Goal: Navigation & Orientation: Find specific page/section

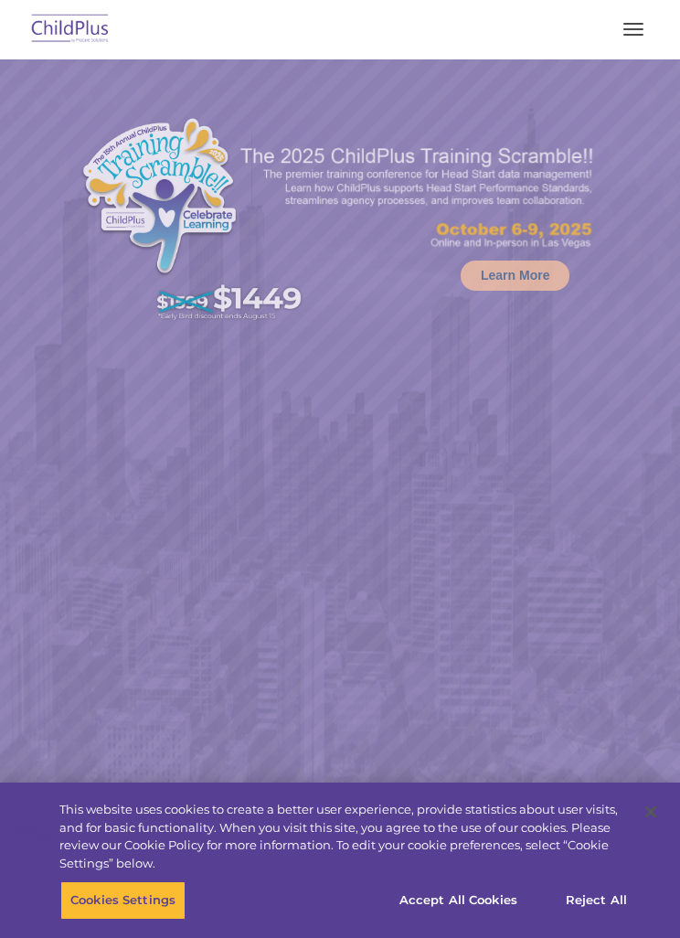
select select "MEDIUM"
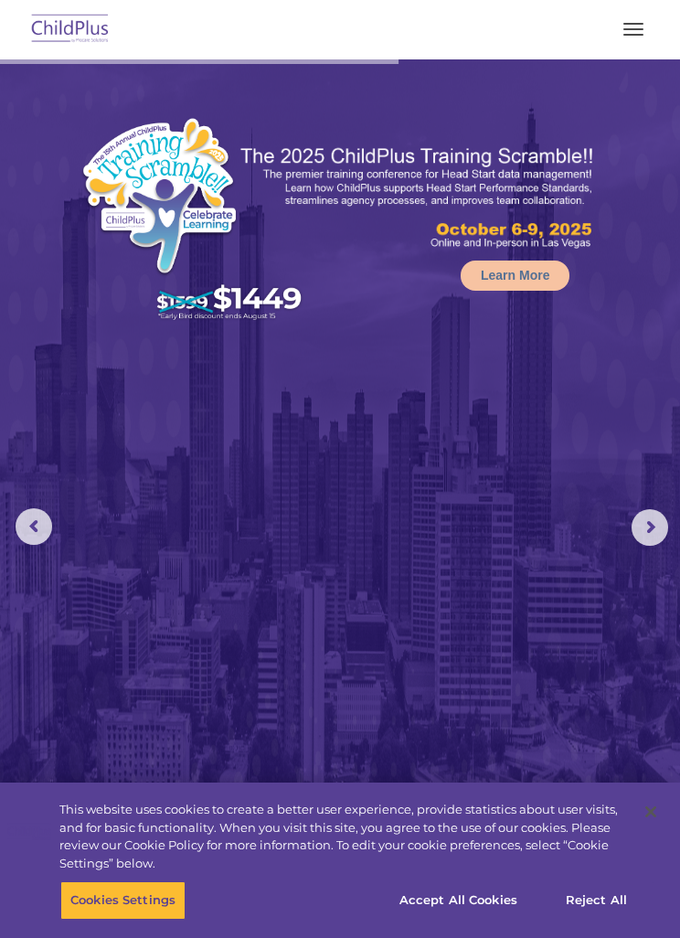
click at [635, 29] on span "button" at bounding box center [633, 29] width 20 height 2
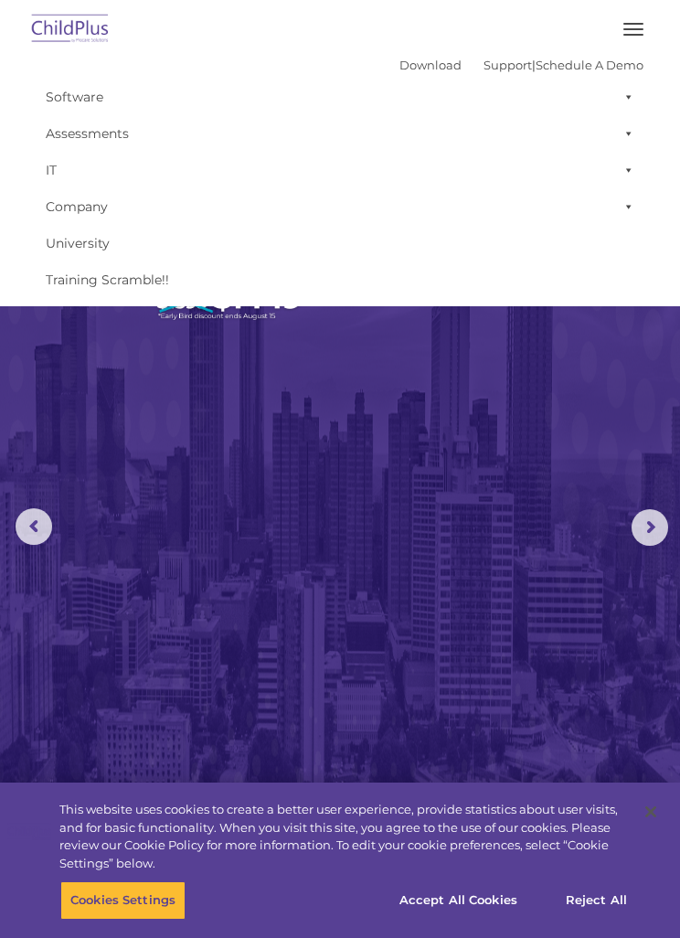
click at [636, 27] on button "button" at bounding box center [633, 29] width 38 height 29
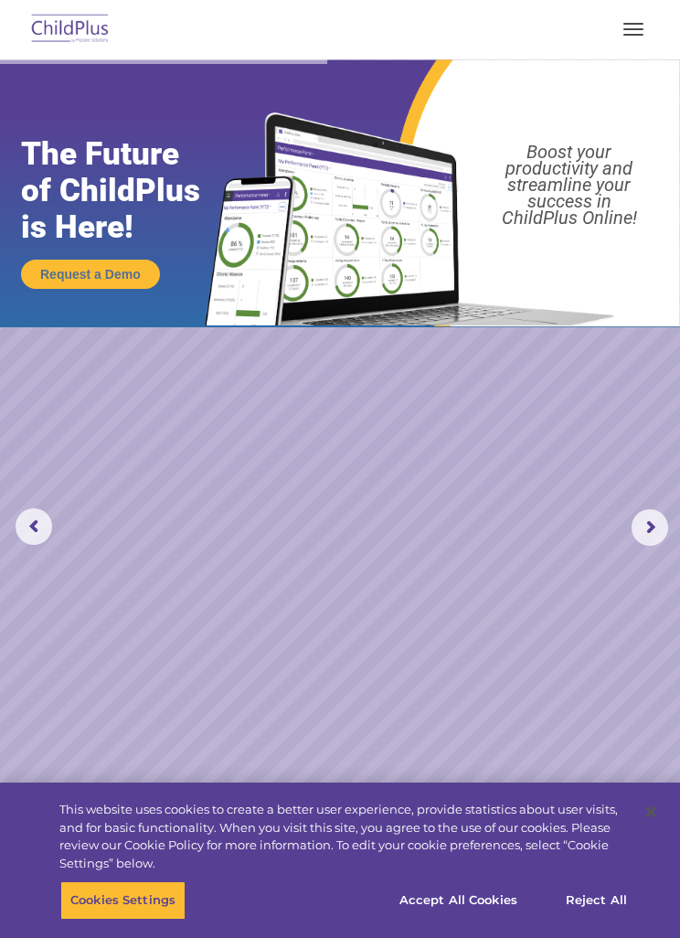
click at [72, 36] on img at bounding box center [70, 29] width 86 height 43
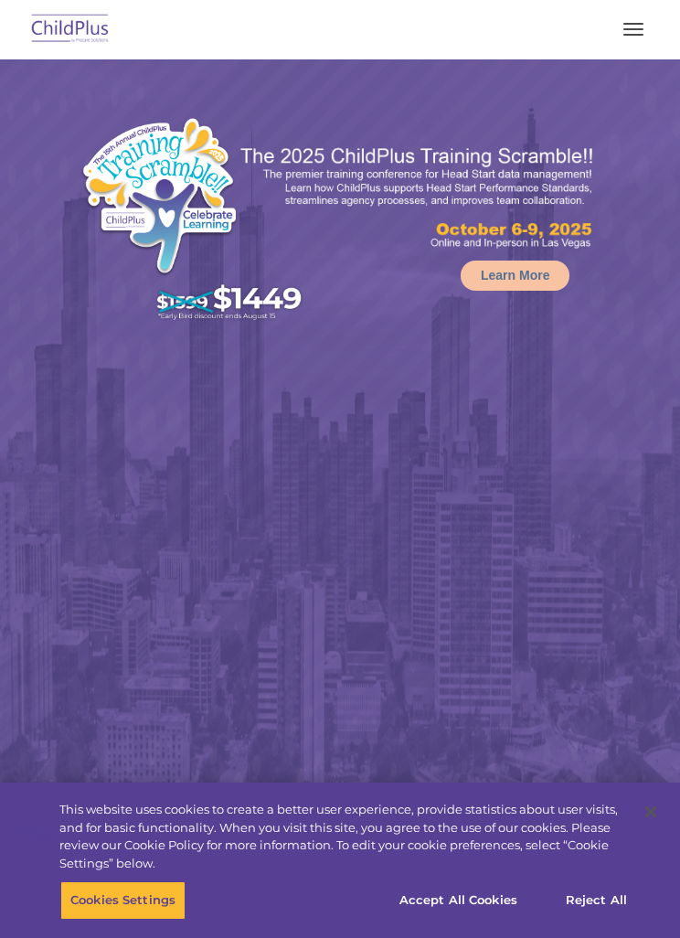
select select "MEDIUM"
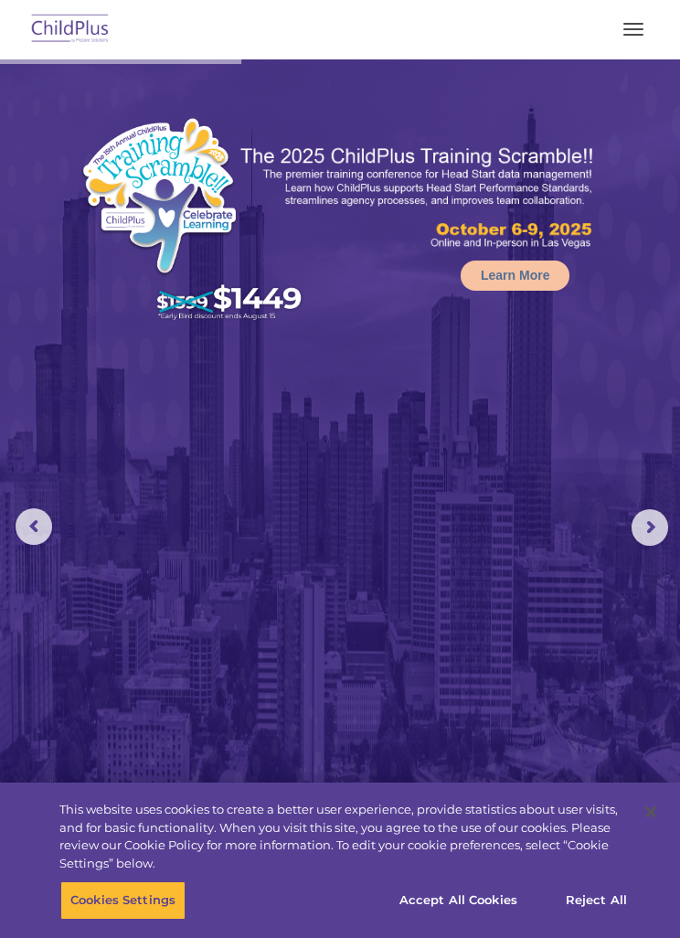
click at [631, 33] on button "button" at bounding box center [633, 29] width 38 height 29
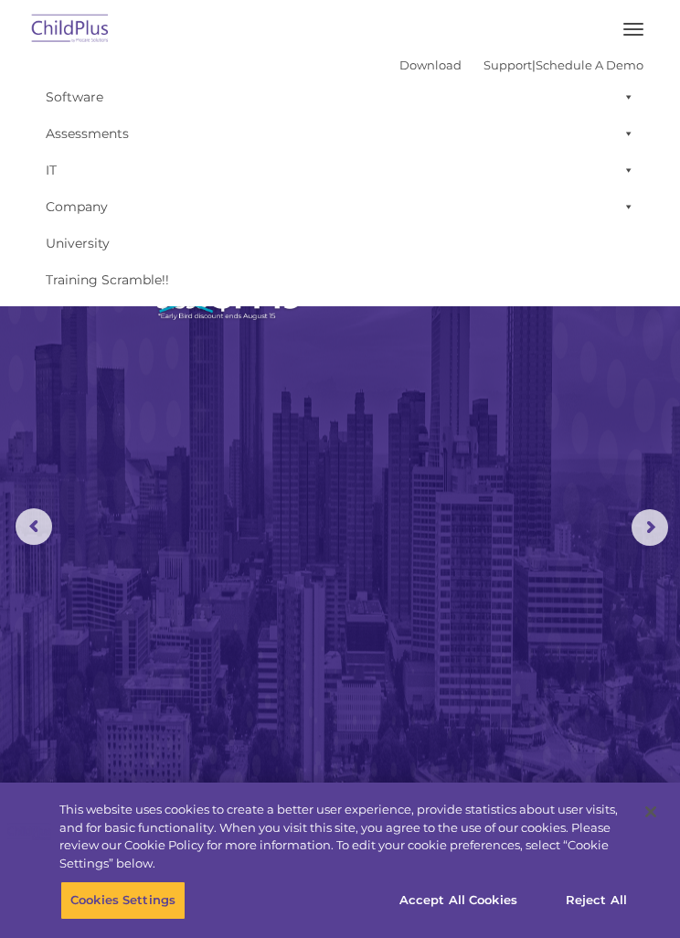
click at [619, 119] on span at bounding box center [625, 133] width 18 height 37
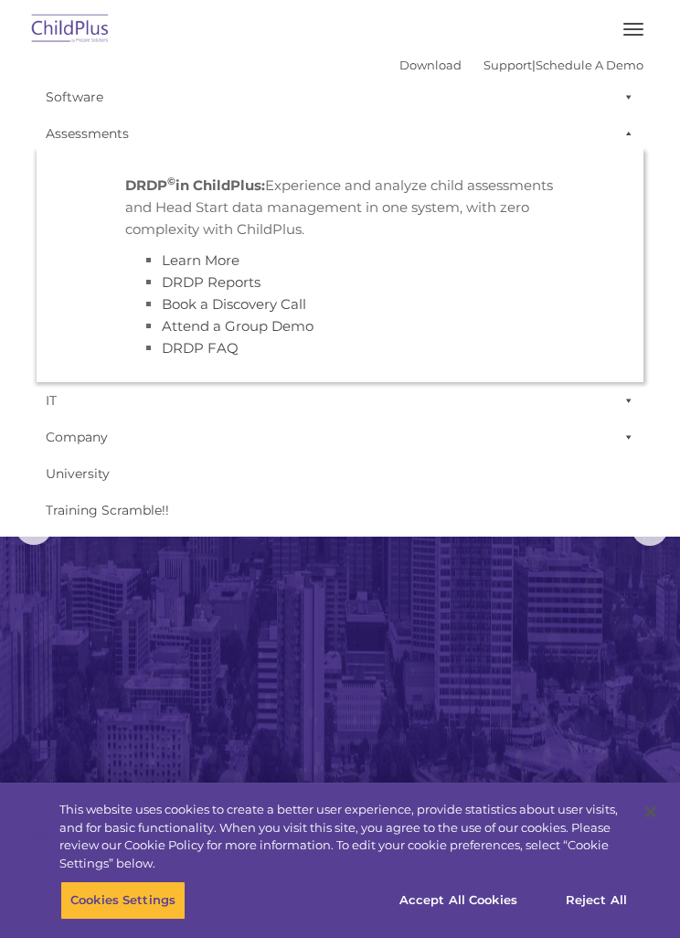
click at [625, 94] on span at bounding box center [625, 97] width 18 height 37
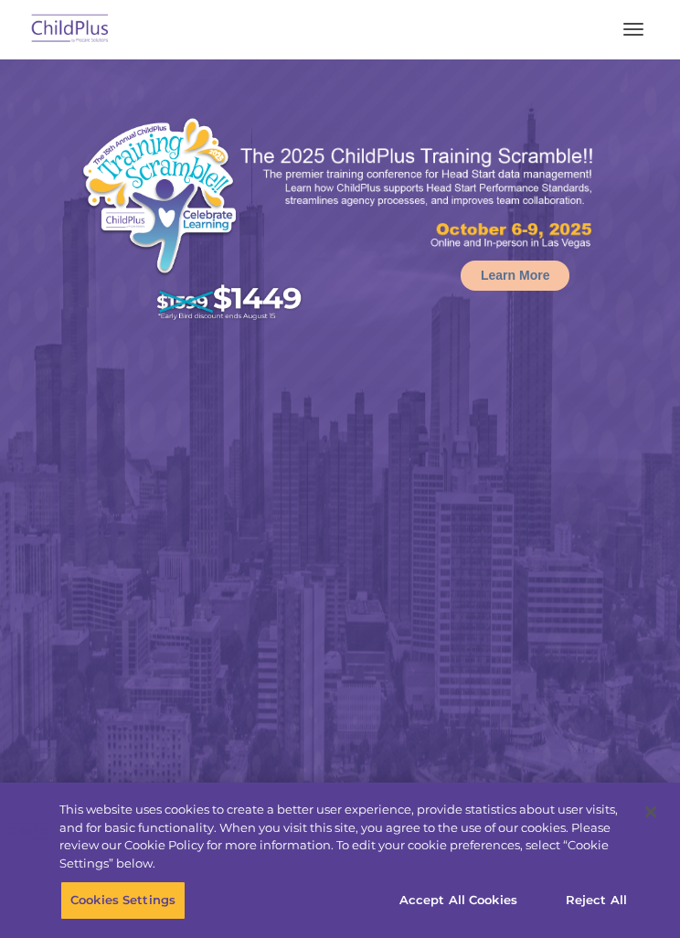
select select "MEDIUM"
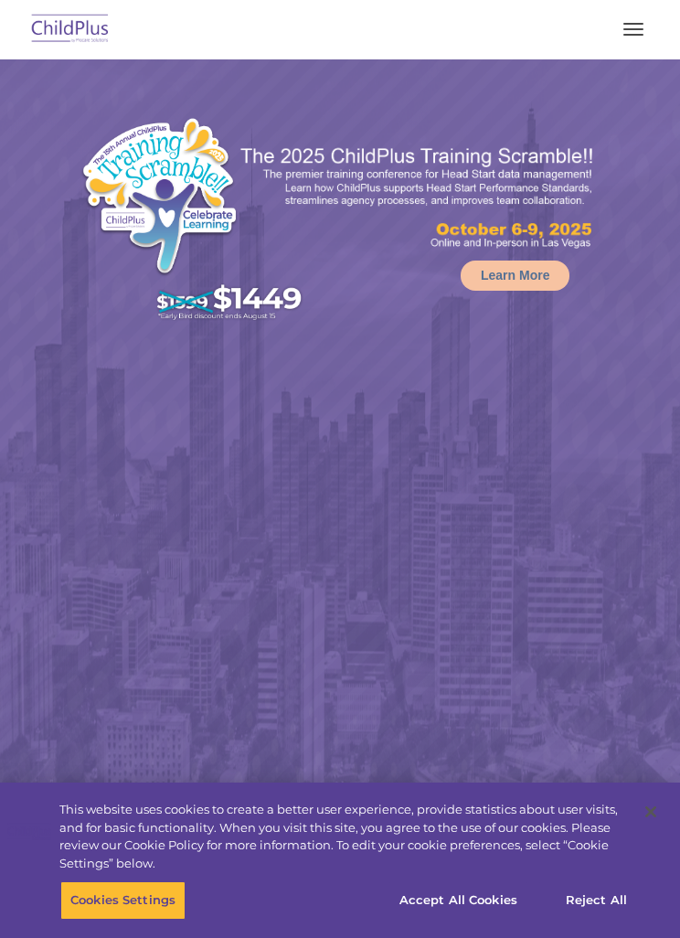
select select "MEDIUM"
